Goal: Task Accomplishment & Management: Manage account settings

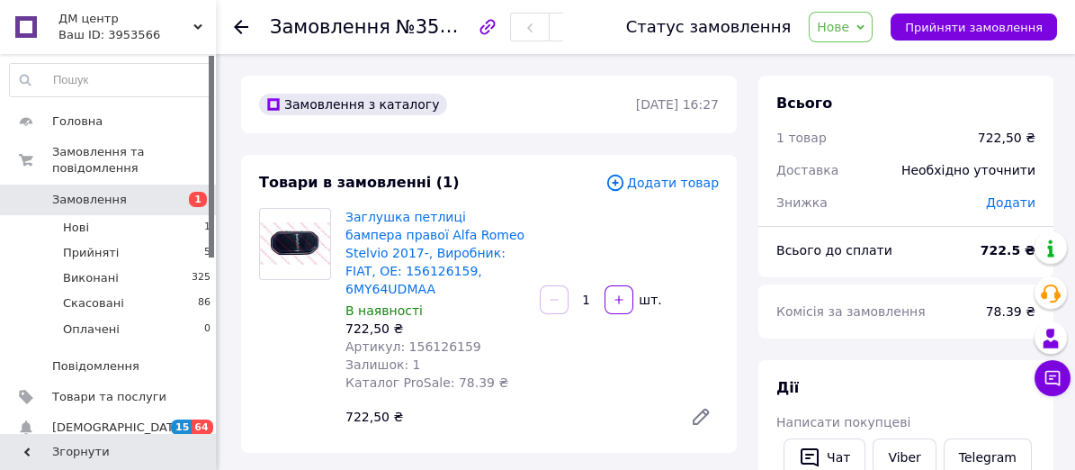
click at [435, 339] on span "Артикул: 156126159" at bounding box center [413, 346] width 136 height 14
copy span "156126159"
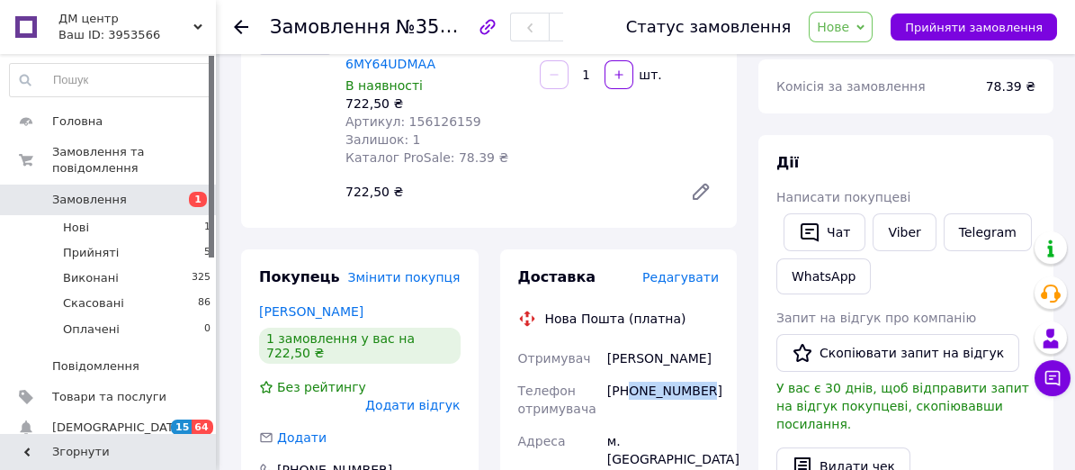
drag, startPoint x: 634, startPoint y: 372, endPoint x: 695, endPoint y: 372, distance: 61.2
click at [695, 374] on div "[PHONE_NUMBER]" at bounding box center [663, 399] width 119 height 50
copy div "0665031009"
drag, startPoint x: 610, startPoint y: 343, endPoint x: 683, endPoint y: 347, distance: 73.0
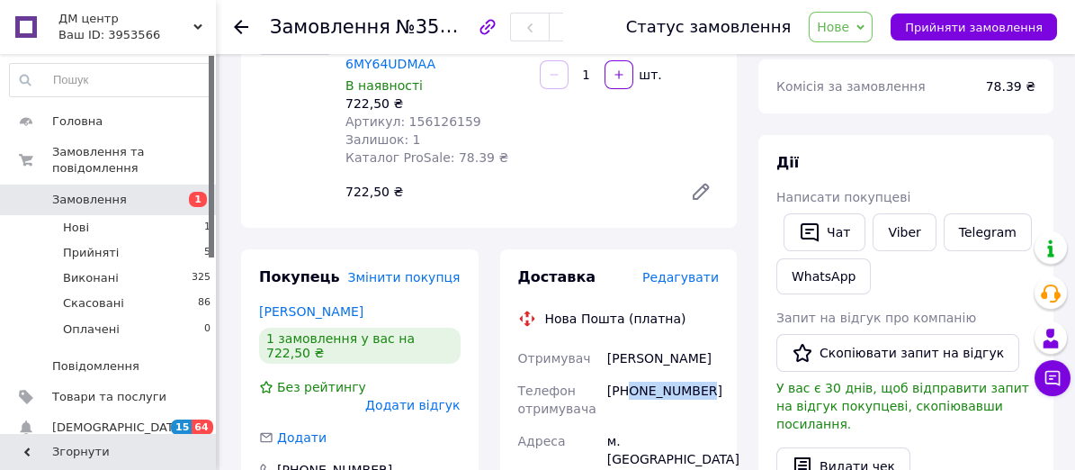
copy div "[PERSON_NAME]"
drag, startPoint x: 627, startPoint y: 375, endPoint x: 702, endPoint y: 372, distance: 74.7
click at [702, 374] on div "[PHONE_NUMBER]" at bounding box center [663, 399] width 119 height 50
copy div "0665031009"
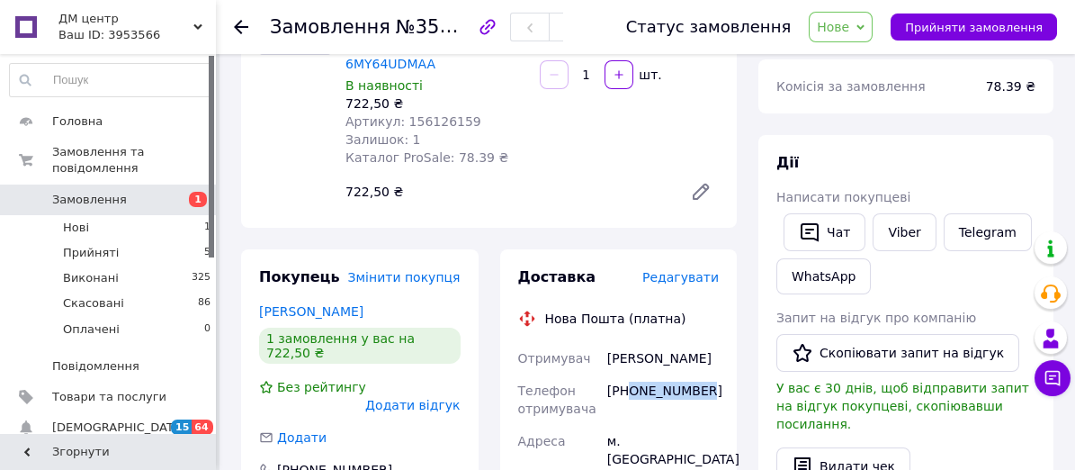
scroll to position [450, 0]
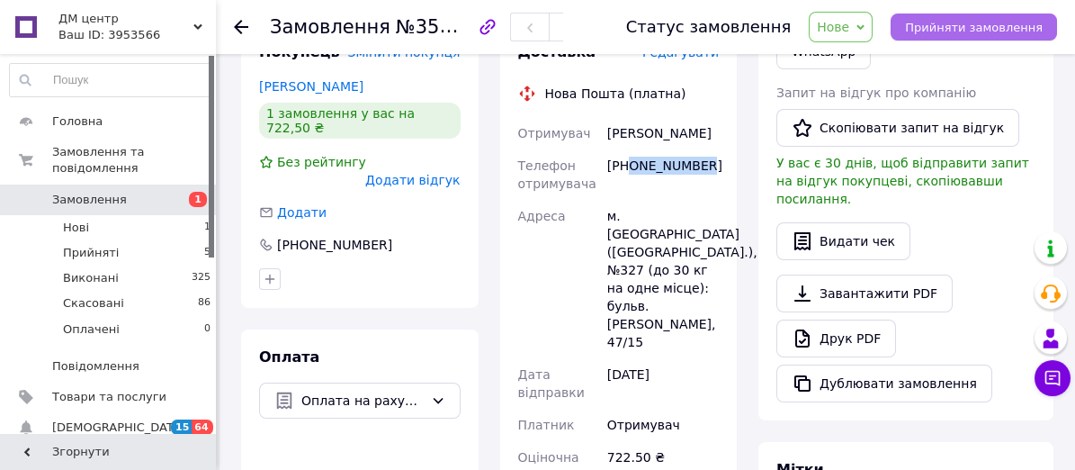
click at [971, 28] on span "Прийняти замовлення" at bounding box center [974, 27] width 138 height 13
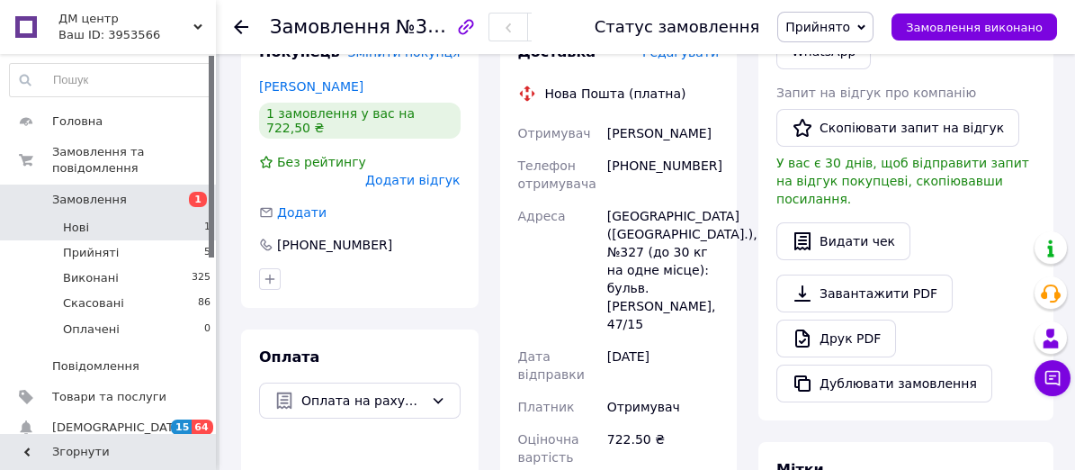
click at [140, 215] on li "Нові 1" at bounding box center [110, 227] width 221 height 25
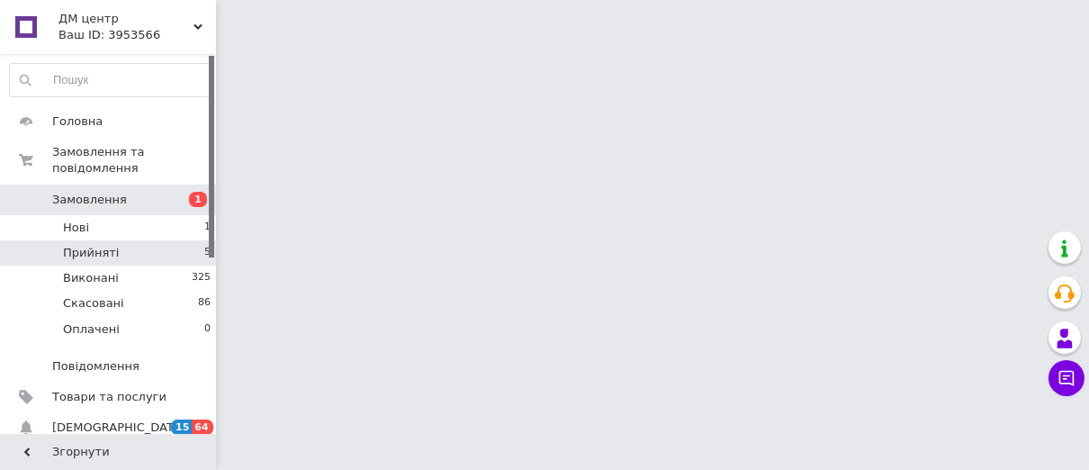
click at [124, 240] on li "Прийняті 5" at bounding box center [110, 252] width 221 height 25
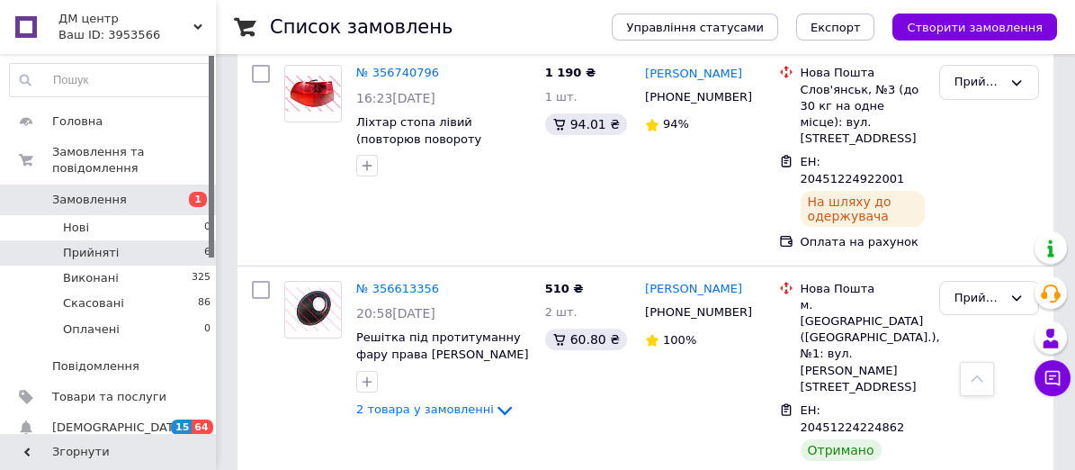
scroll to position [865, 0]
click at [1002, 281] on div "Прийнято" at bounding box center [989, 298] width 100 height 35
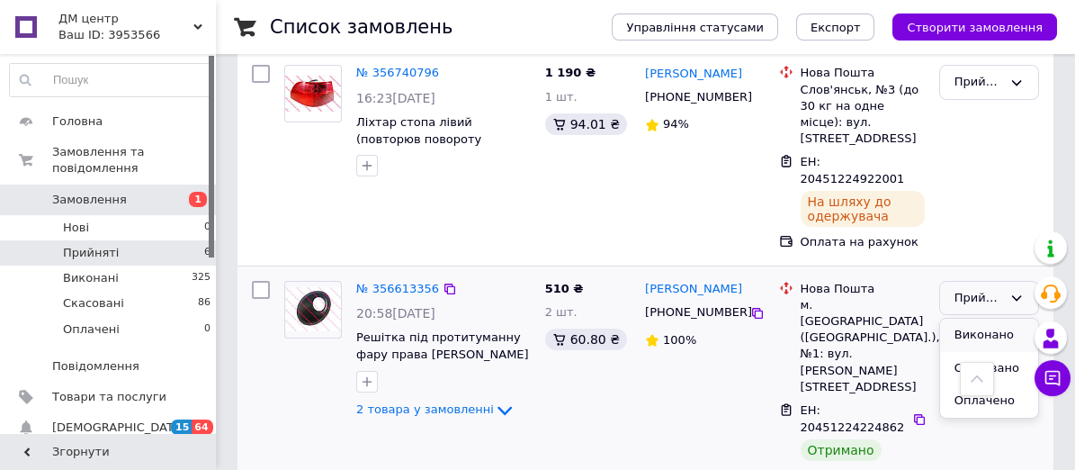
click at [973, 318] on li "Виконано" at bounding box center [989, 334] width 98 height 33
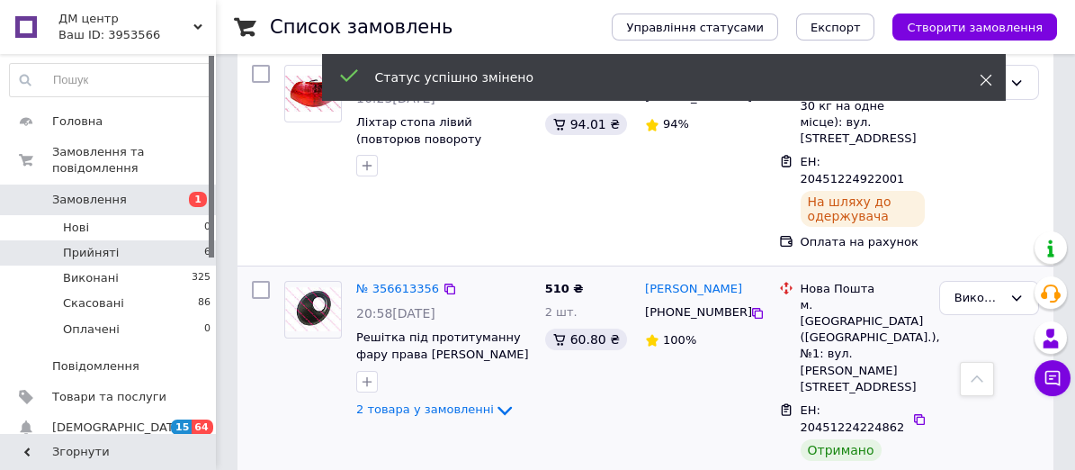
click at [985, 80] on icon at bounding box center [986, 80] width 13 height 13
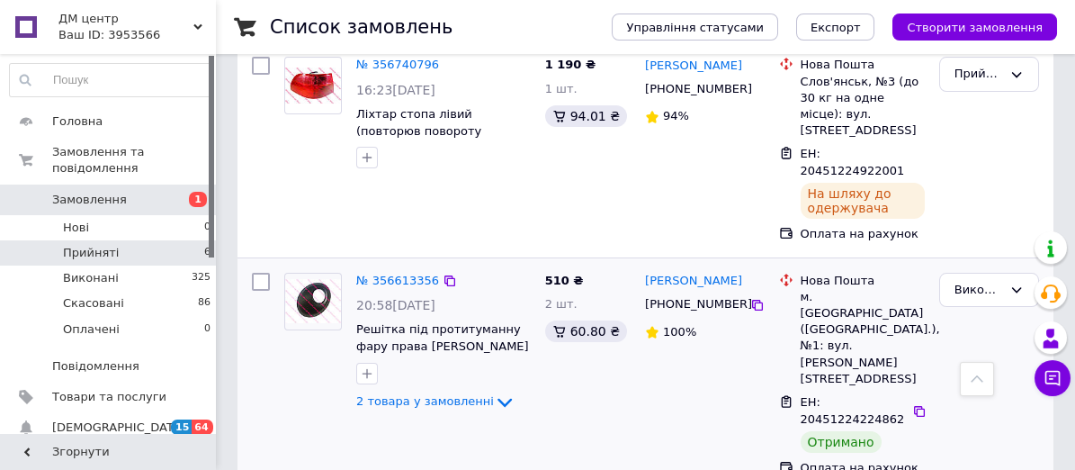
scroll to position [873, 0]
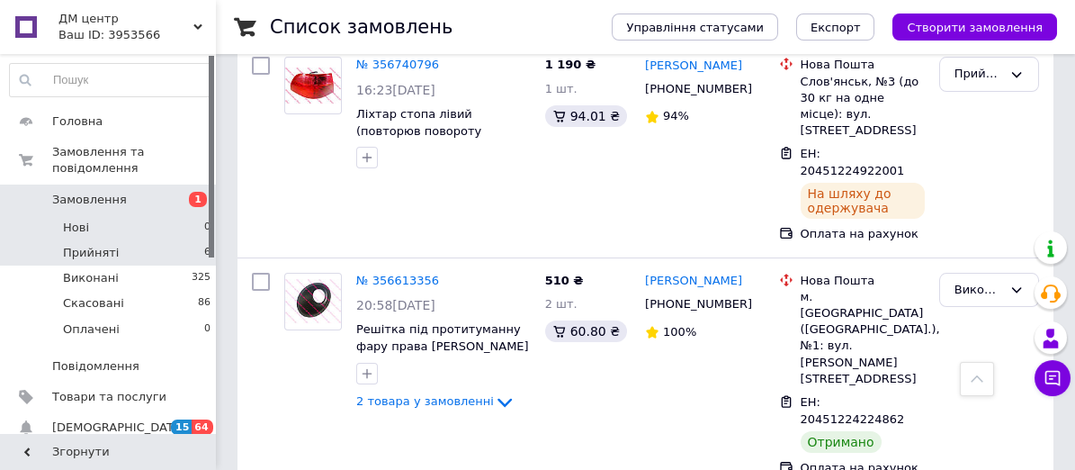
click at [147, 215] on li "Нові 0" at bounding box center [110, 227] width 221 height 25
